Goal: Information Seeking & Learning: Compare options

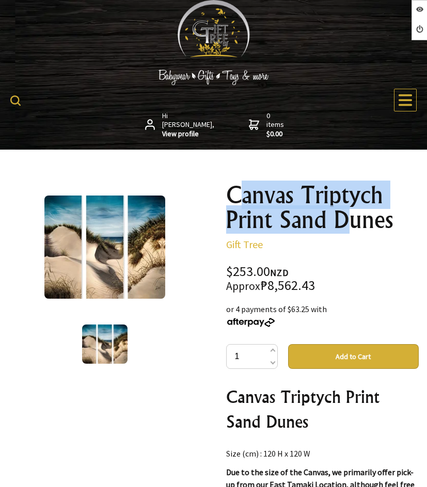
drag, startPoint x: 236, startPoint y: 190, endPoint x: 365, endPoint y: 228, distance: 134.8
click at [363, 228] on h1 "Canvas Triptych Print Sand Dunes" at bounding box center [322, 208] width 193 height 50
drag, startPoint x: 221, startPoint y: 184, endPoint x: 389, endPoint y: 217, distance: 170.9
copy h1 "Canvas Triptych Print Sand Dunes"
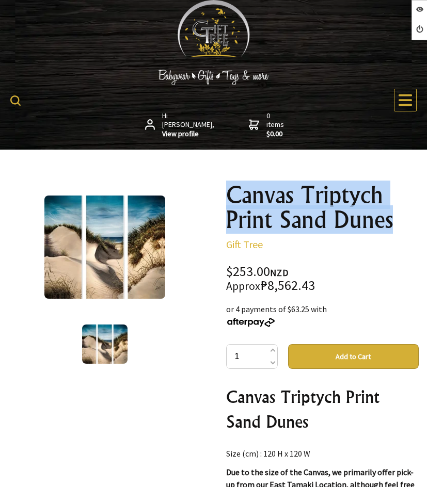
click at [408, 230] on h1 "Canvas Triptych Print Sand Dunes" at bounding box center [322, 208] width 193 height 50
